Goal: Information Seeking & Learning: Learn about a topic

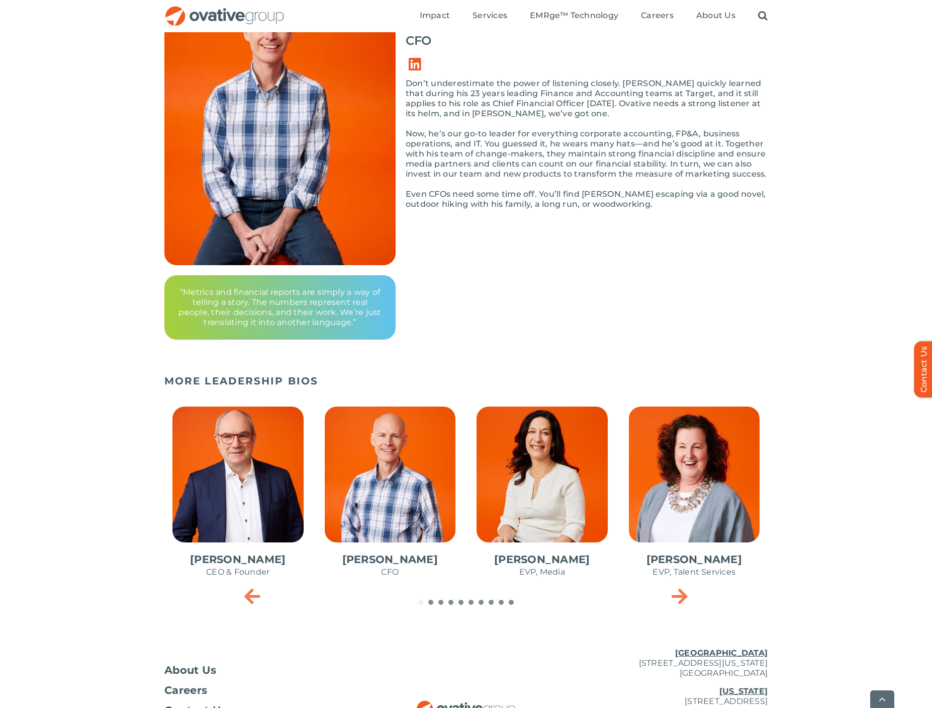
scroll to position [229, 0]
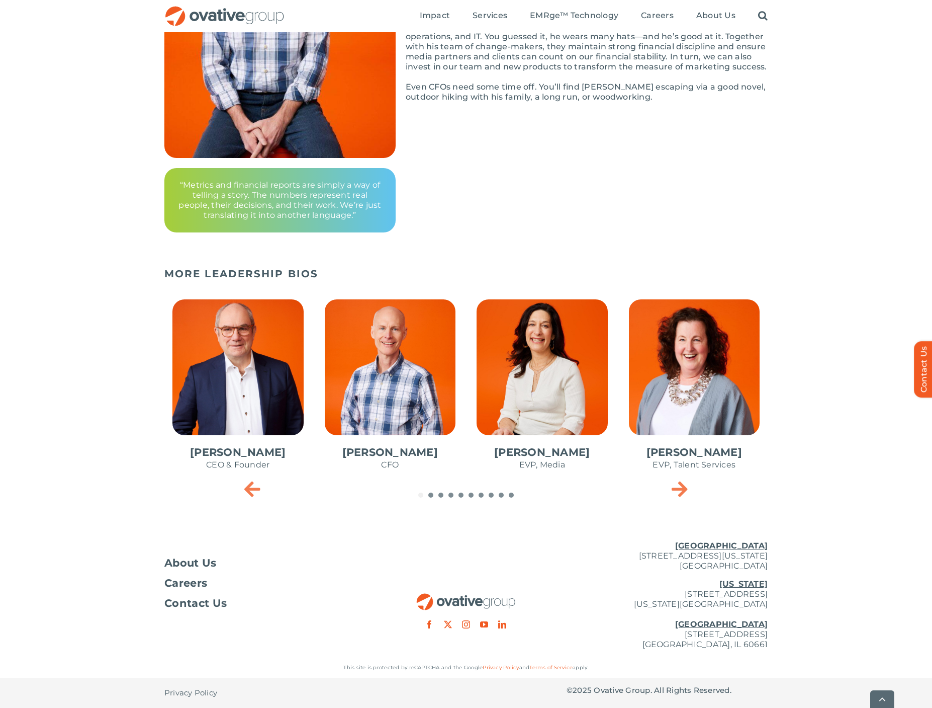
click at [553, 374] on span "3 / 10" at bounding box center [542, 389] width 147 height 197
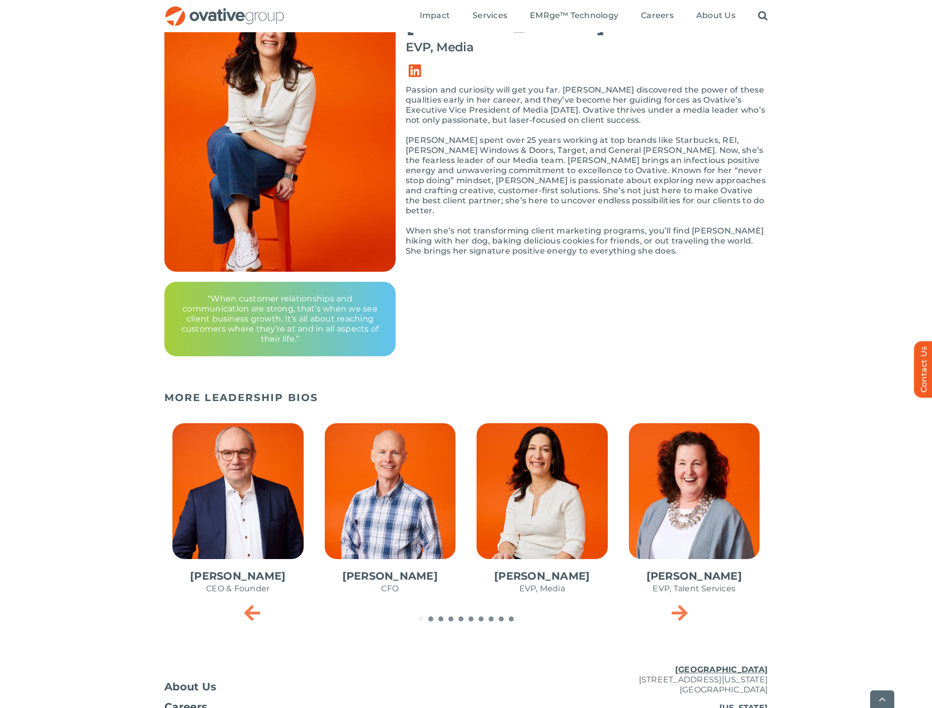
scroll to position [239, 0]
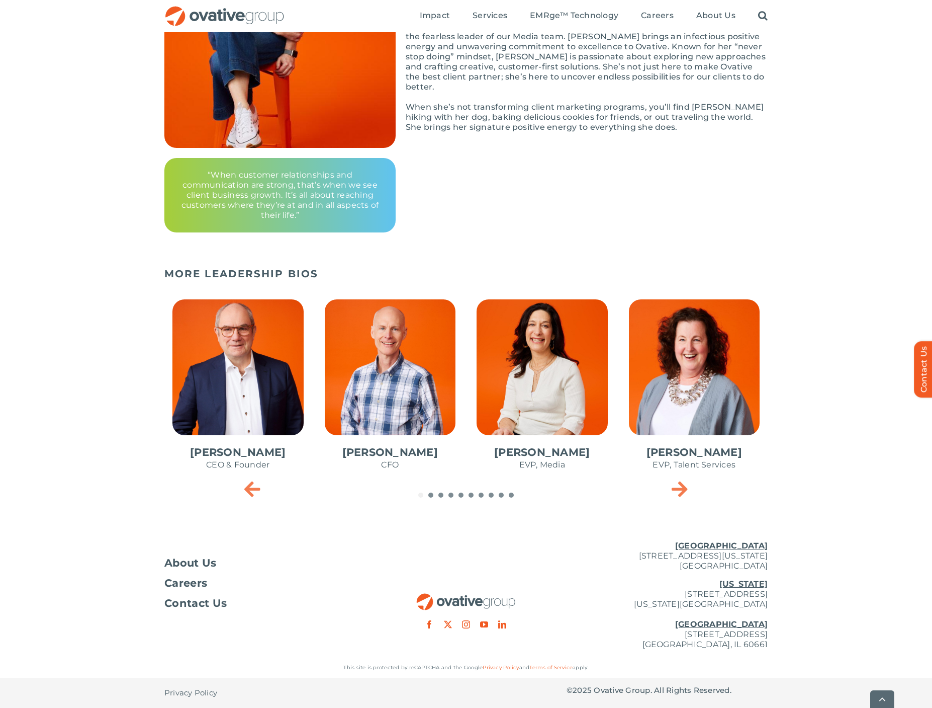
click at [719, 351] on span "4 / 10" at bounding box center [694, 389] width 147 height 197
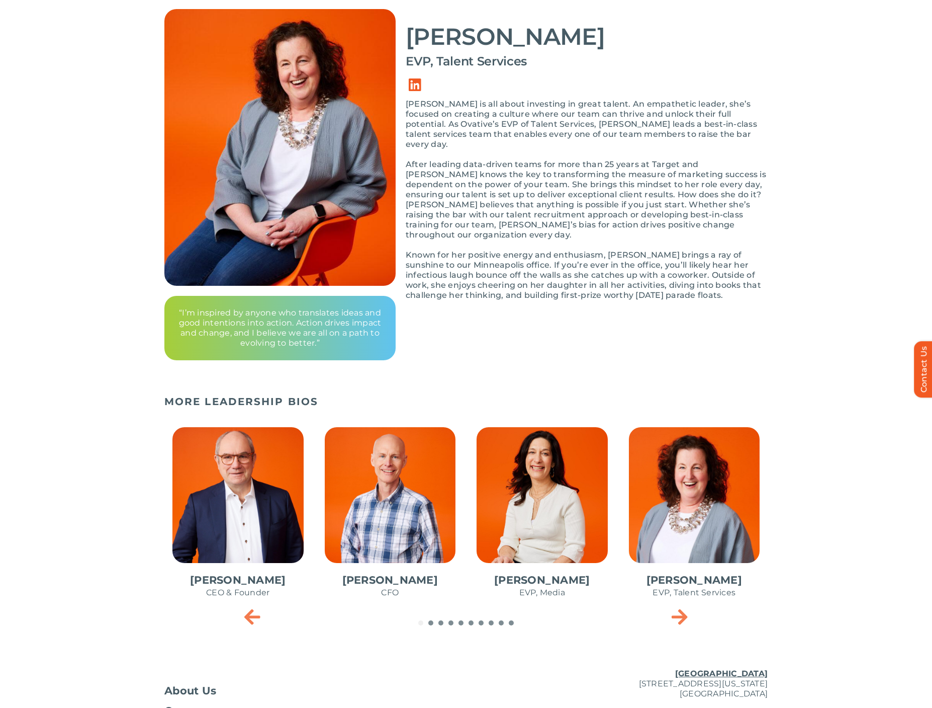
scroll to position [163, 0]
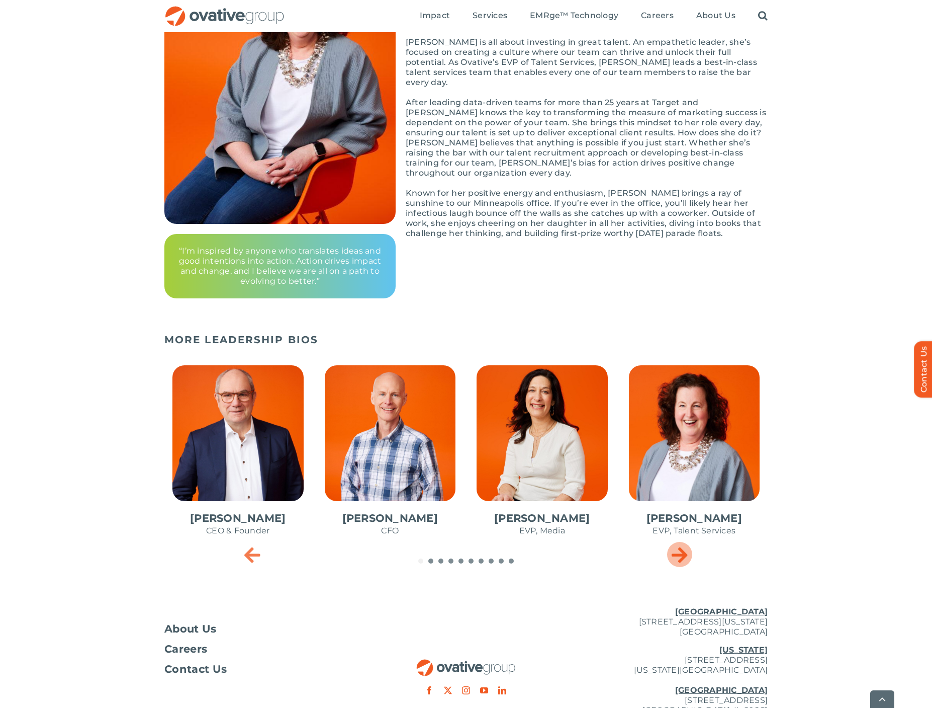
click at [682, 556] on icon "Next slide" at bounding box center [680, 554] width 16 height 20
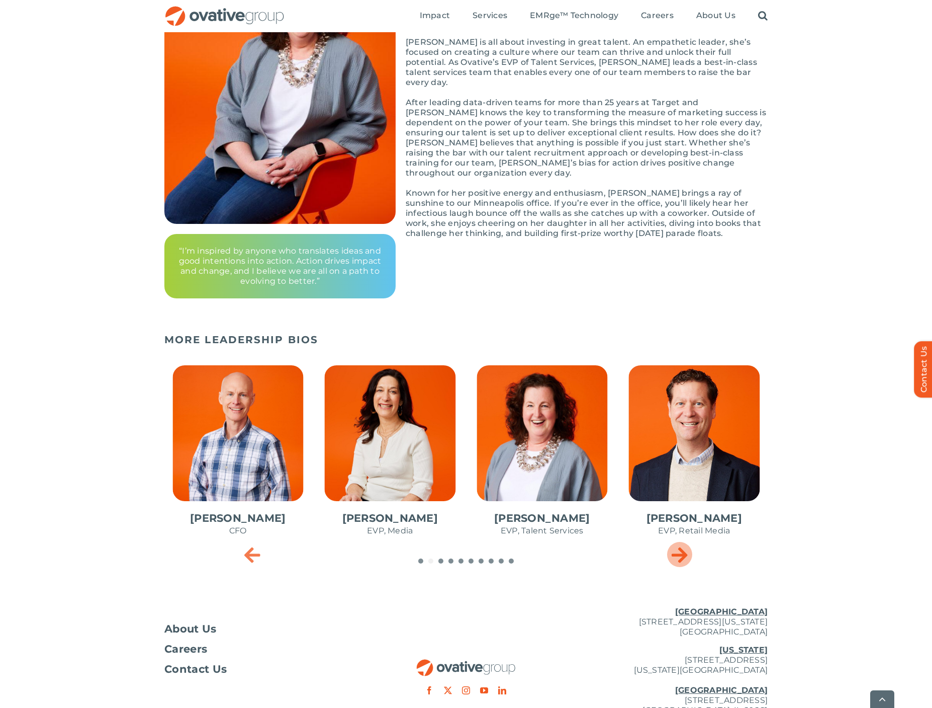
click at [682, 556] on icon "Next slide" at bounding box center [680, 554] width 16 height 20
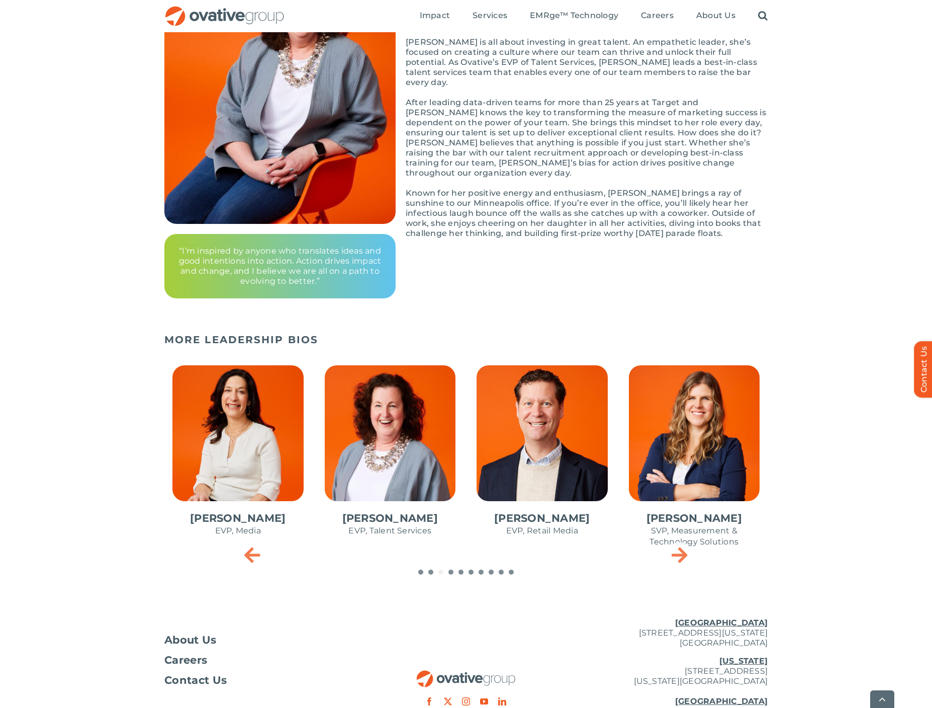
click at [516, 428] on span "5 / 10" at bounding box center [542, 455] width 147 height 197
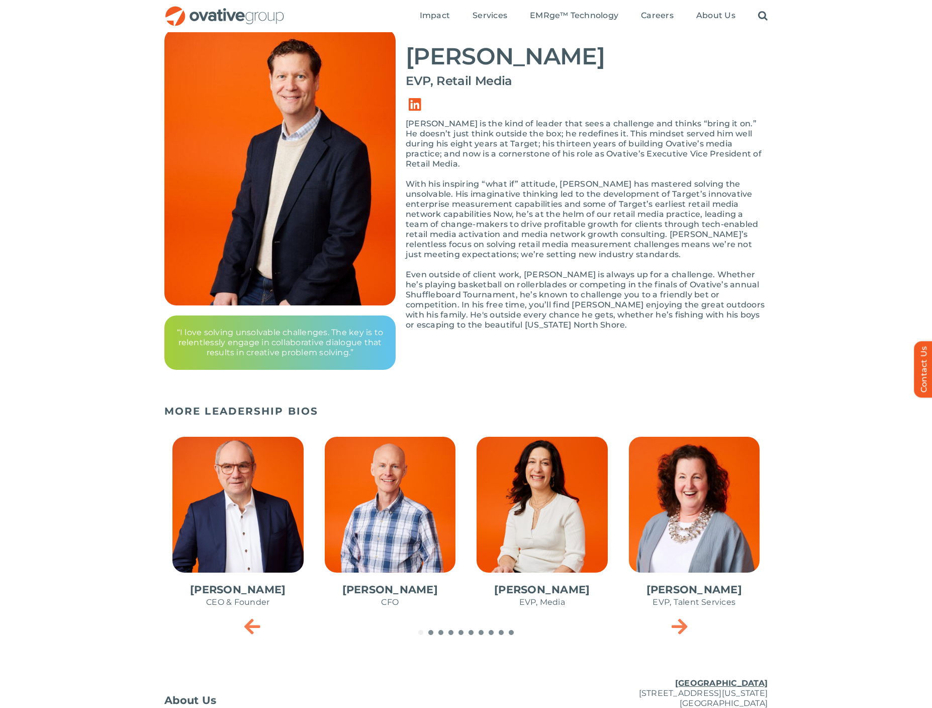
scroll to position [84, 0]
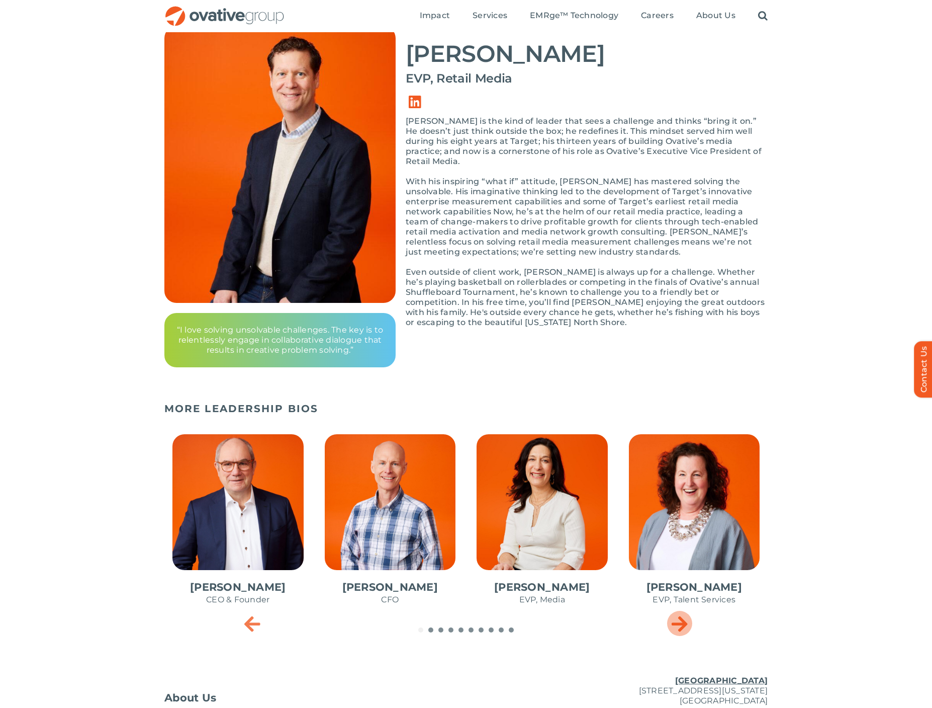
click at [685, 627] on icon "Next slide" at bounding box center [680, 623] width 16 height 20
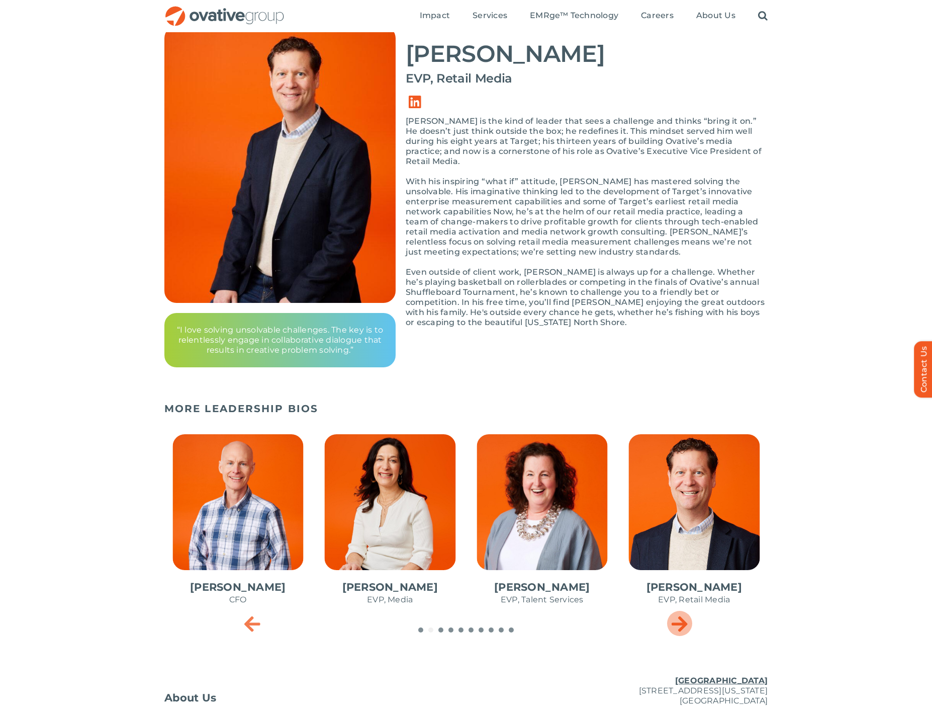
click at [685, 626] on icon "Next slide" at bounding box center [680, 623] width 16 height 20
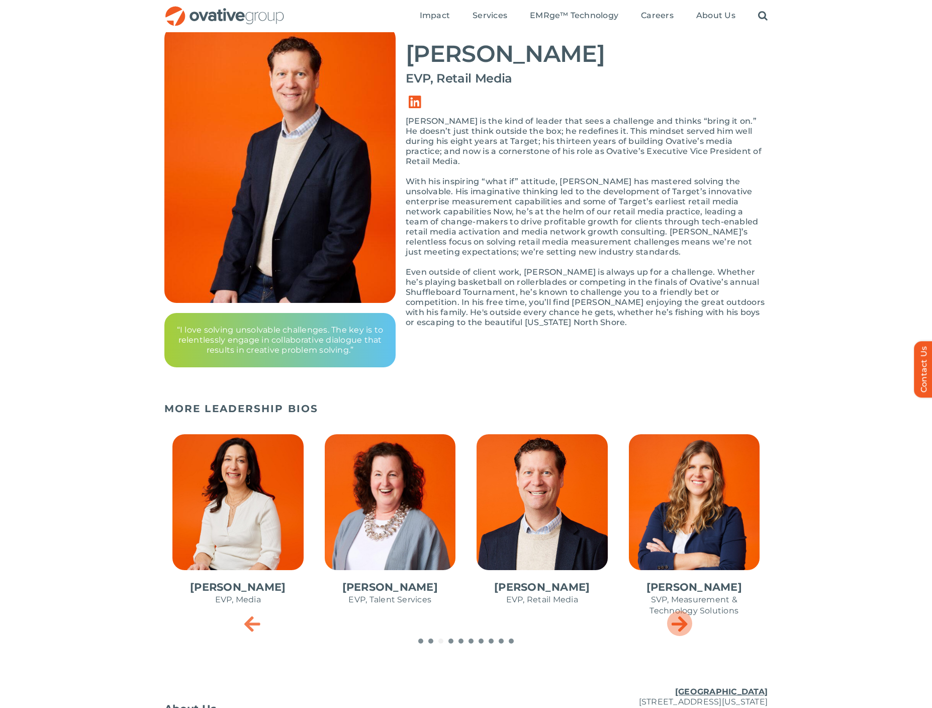
click at [685, 626] on icon "Next slide" at bounding box center [680, 623] width 16 height 20
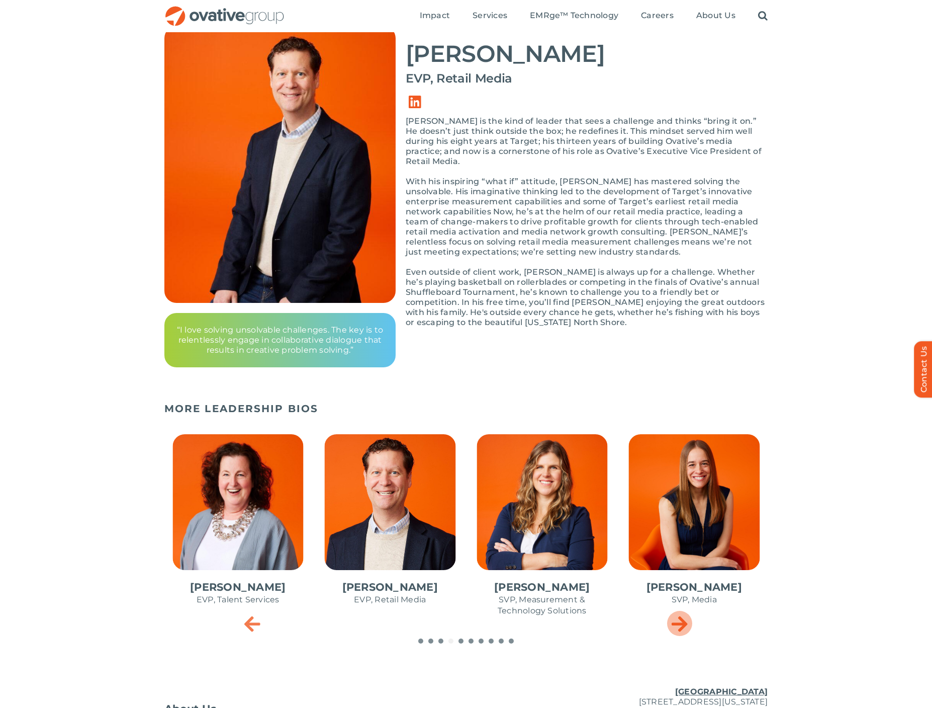
click at [684, 626] on icon "Next slide" at bounding box center [680, 623] width 16 height 20
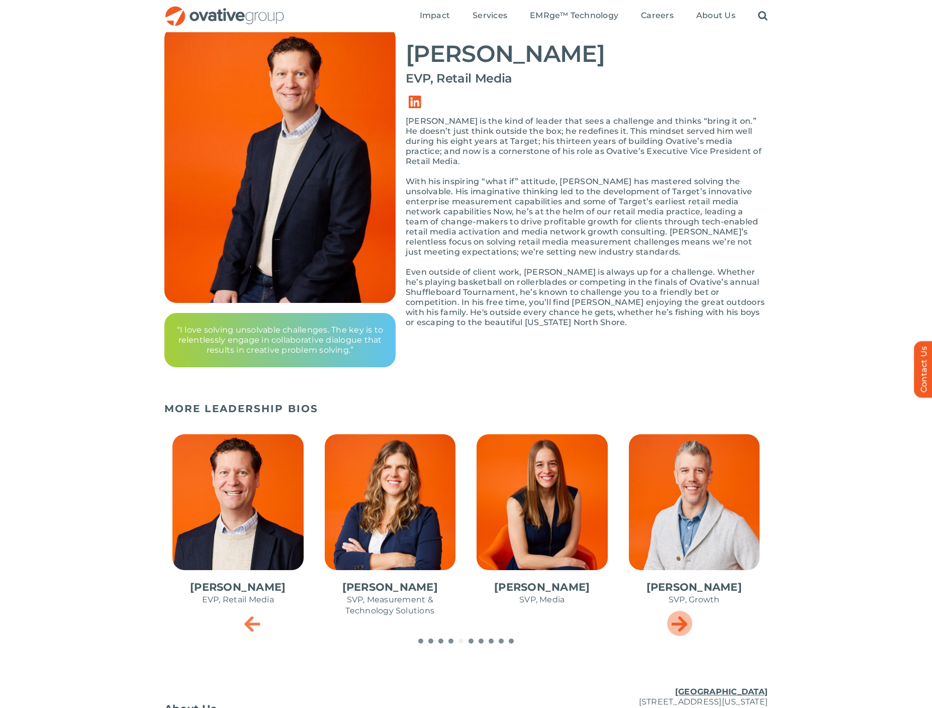
click at [683, 627] on icon "Next slide" at bounding box center [680, 623] width 16 height 20
click at [682, 627] on icon "Next slide" at bounding box center [680, 623] width 16 height 20
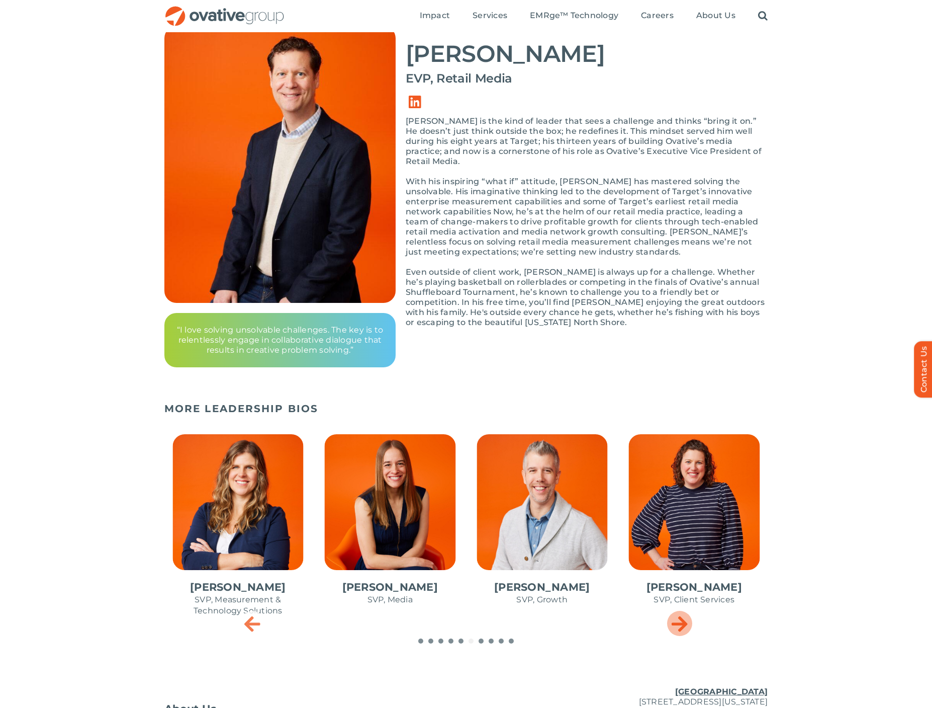
click at [687, 626] on icon "Next slide" at bounding box center [680, 623] width 16 height 20
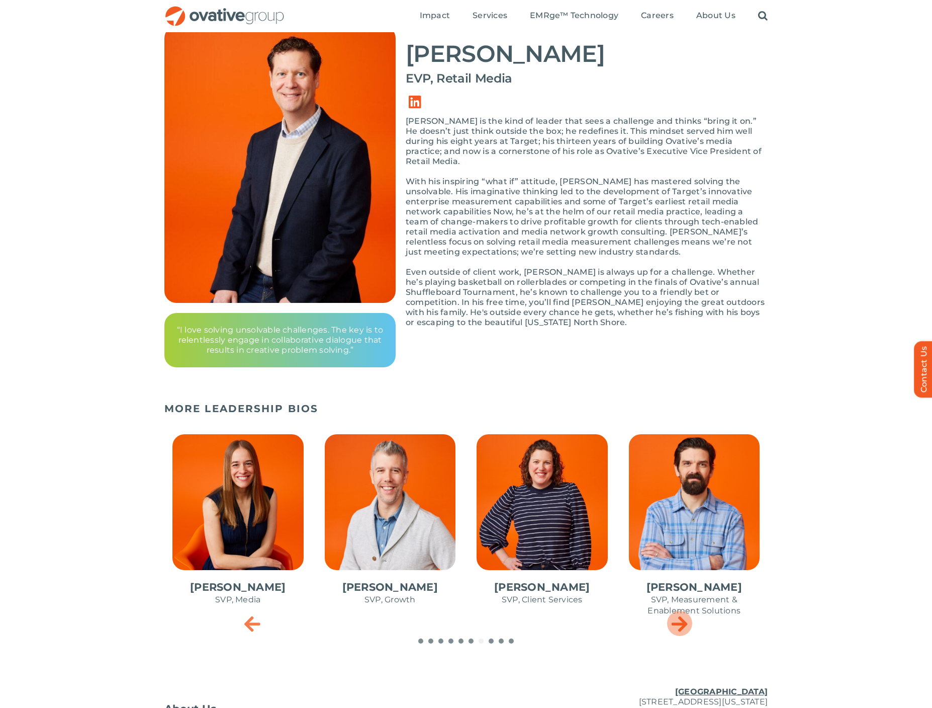
click at [686, 626] on icon "Next slide" at bounding box center [680, 623] width 16 height 20
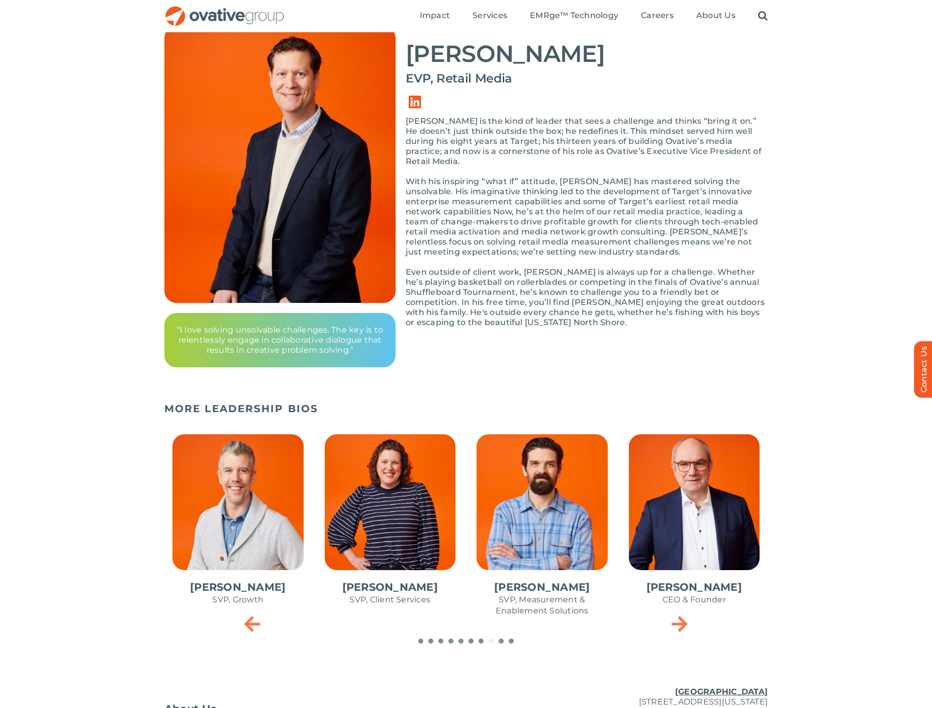
drag, startPoint x: 531, startPoint y: 523, endPoint x: 691, endPoint y: 621, distance: 187.6
click at [692, 621] on div "Steve Benson CFO Annie Zipfel EVP, Media Bonnie Gross EVP, Talent Services Stev…" at bounding box center [465, 535] width 603 height 226
click at [684, 621] on icon "Next slide" at bounding box center [680, 623] width 16 height 20
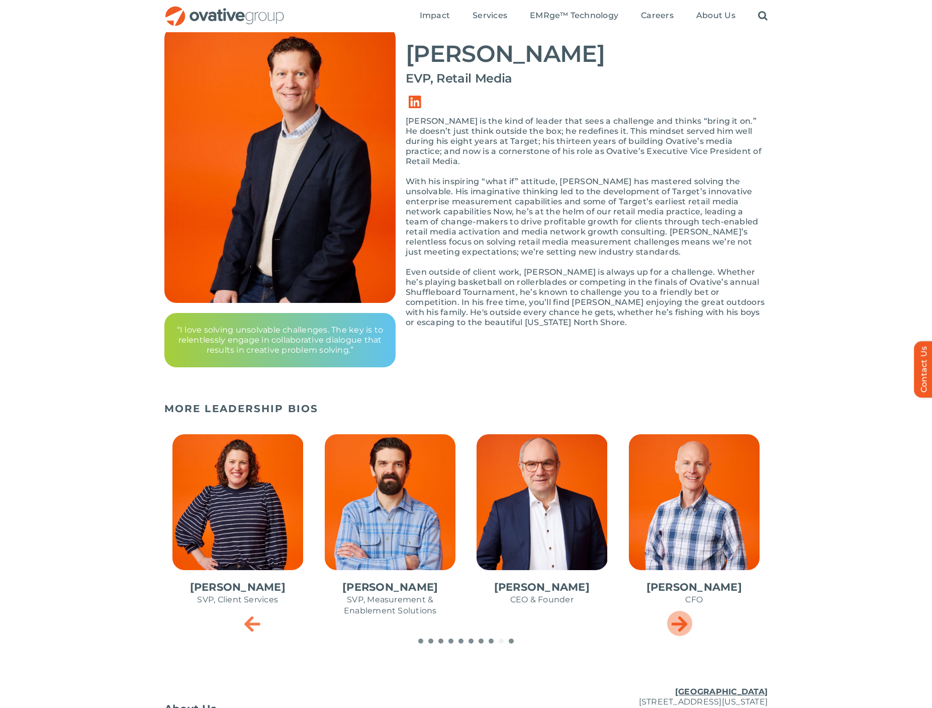
click at [684, 621] on icon "Next slide" at bounding box center [680, 623] width 16 height 20
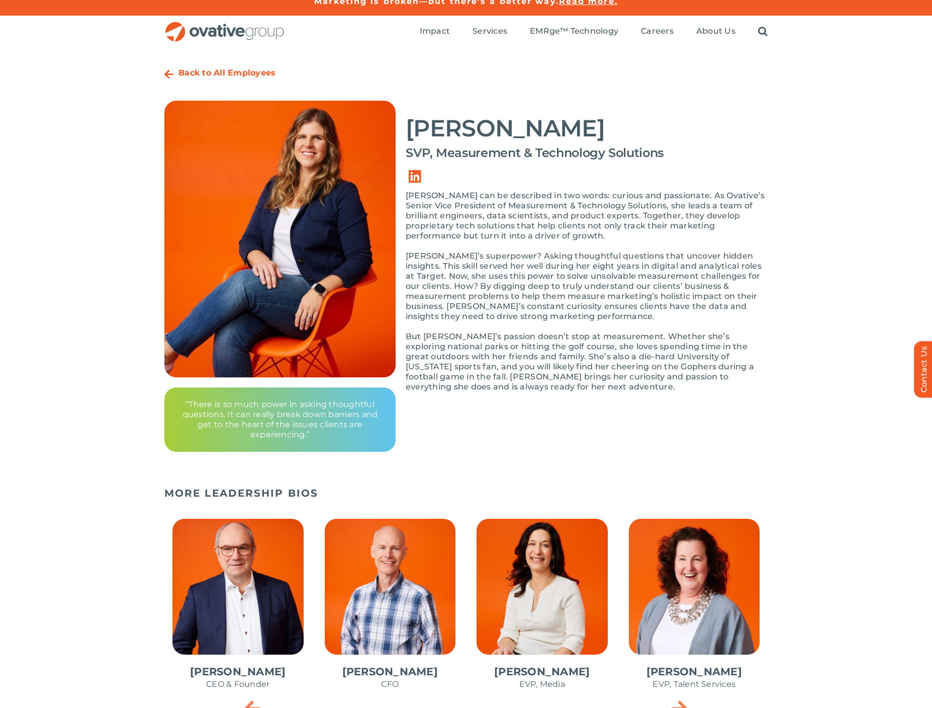
scroll to position [11, 0]
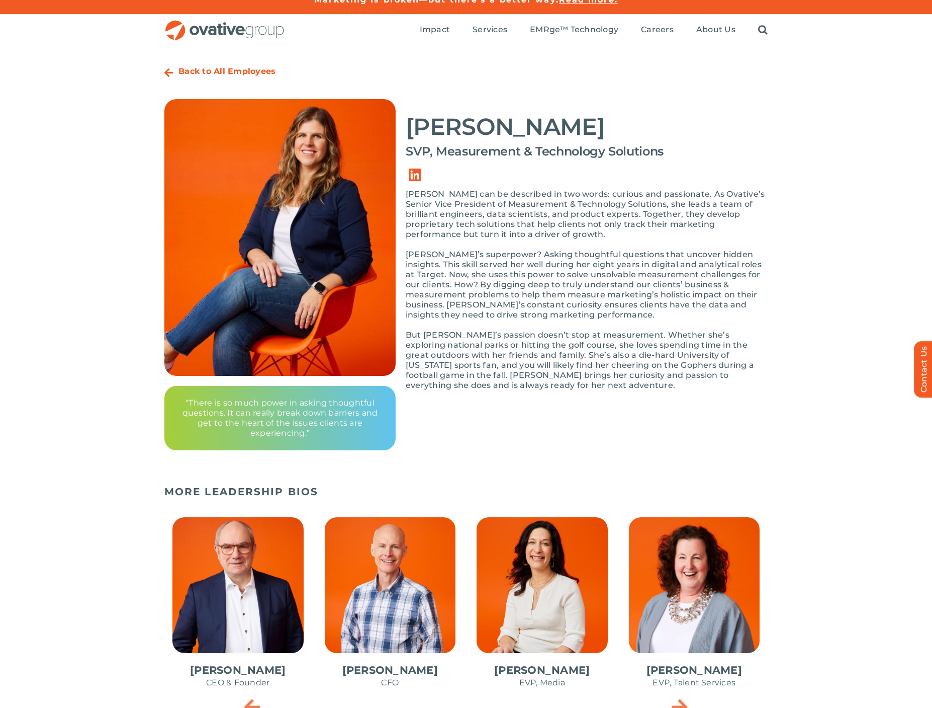
click at [411, 586] on span "2 / 10" at bounding box center [390, 607] width 147 height 197
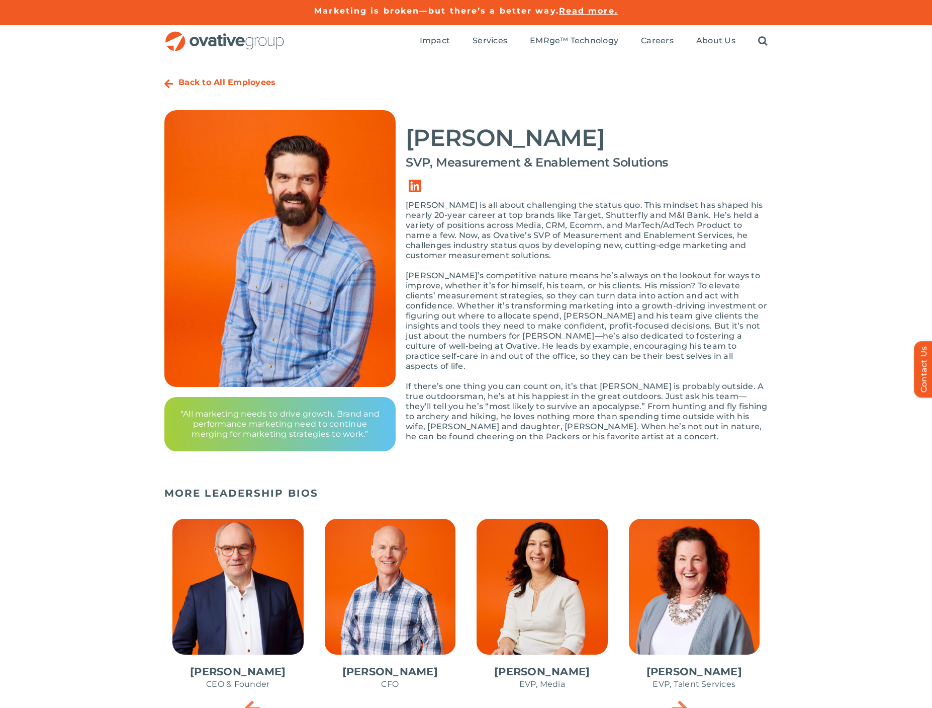
scroll to position [28, 0]
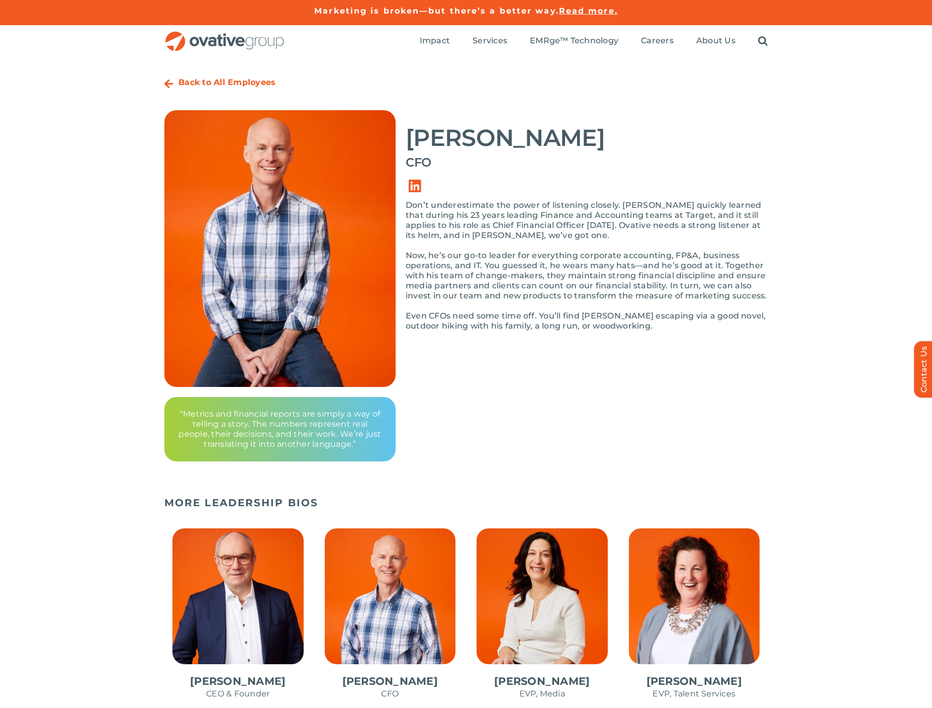
click at [516, 326] on p "Even CFOs need some time off. You’ll find [PERSON_NAME] escaping via a good nov…" at bounding box center [587, 321] width 362 height 20
